Goal: Information Seeking & Learning: Learn about a topic

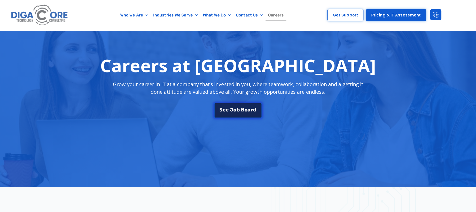
click at [237, 114] on link "S e e J o b B o a r d" at bounding box center [238, 110] width 48 height 15
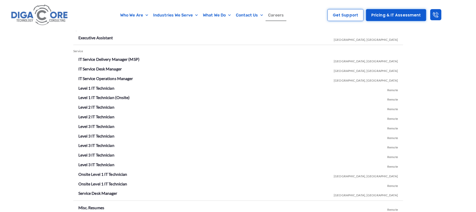
scroll to position [893, 0]
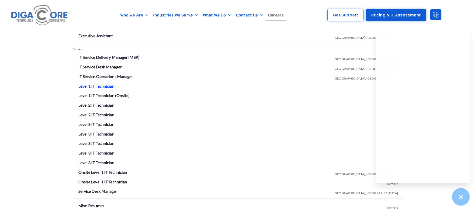
click at [99, 85] on link "Level 1 IT Technician" at bounding box center [96, 86] width 36 height 5
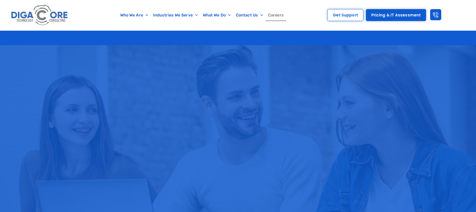
scroll to position [893, 0]
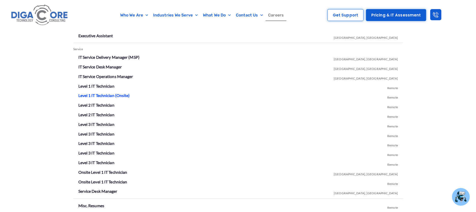
click at [111, 95] on link "Level 1 IT Technician (Onsite)" at bounding box center [104, 95] width 52 height 5
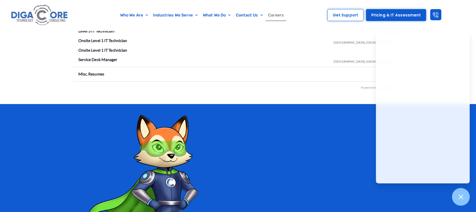
scroll to position [954, 0]
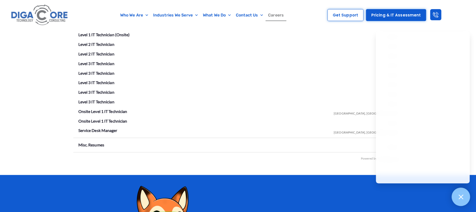
click at [462, 201] on div at bounding box center [461, 197] width 19 height 19
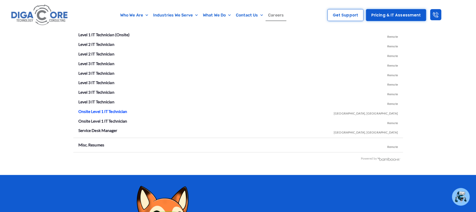
click at [112, 110] on link "Onsite Level 1 IT Technician" at bounding box center [102, 111] width 49 height 5
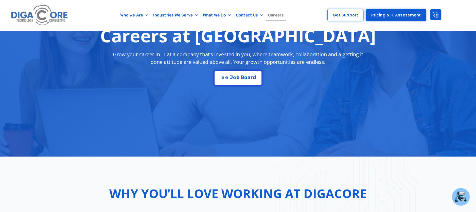
click at [244, 85] on div "Careers at [GEOGRAPHIC_DATA] Grow your career in IT at a company that’s investe…" at bounding box center [238, 55] width 330 height 65
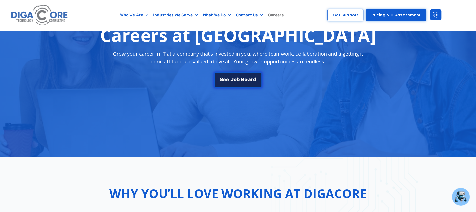
click at [244, 83] on link "S e e J [PERSON_NAME]" at bounding box center [238, 79] width 48 height 15
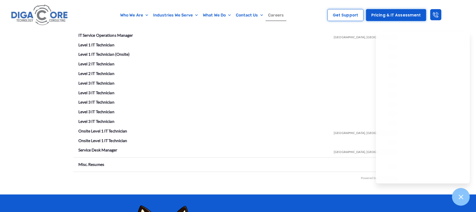
scroll to position [954, 0]
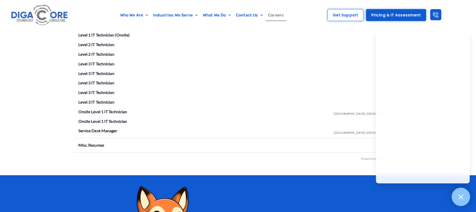
click at [463, 199] on icon at bounding box center [461, 197] width 7 height 7
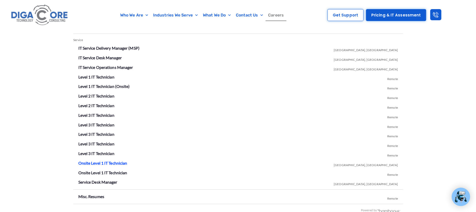
scroll to position [893, 0]
